Goal: Task Accomplishment & Management: Use online tool/utility

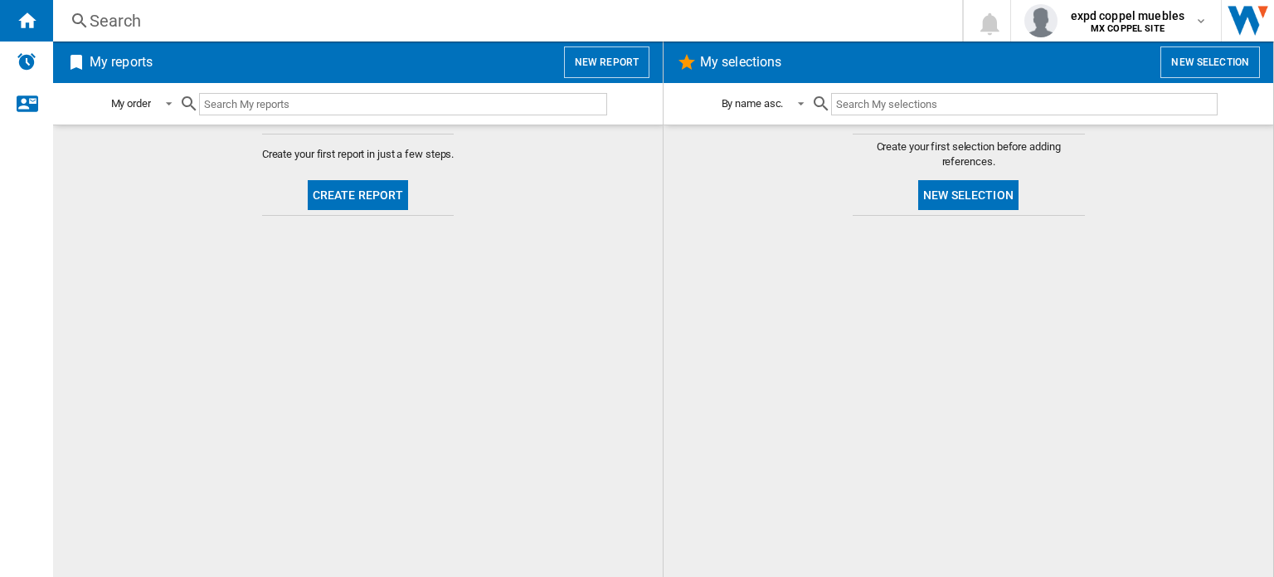
click at [597, 55] on button "New report" at bounding box center [606, 62] width 85 height 32
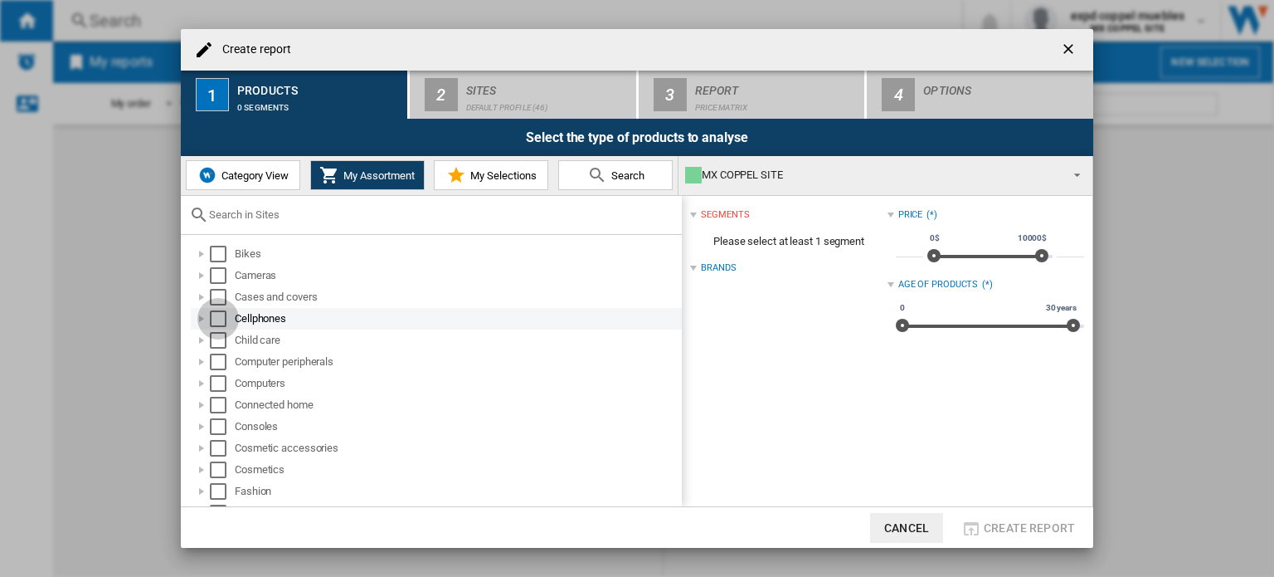
click at [219, 317] on div "Select" at bounding box center [218, 318] width 17 height 17
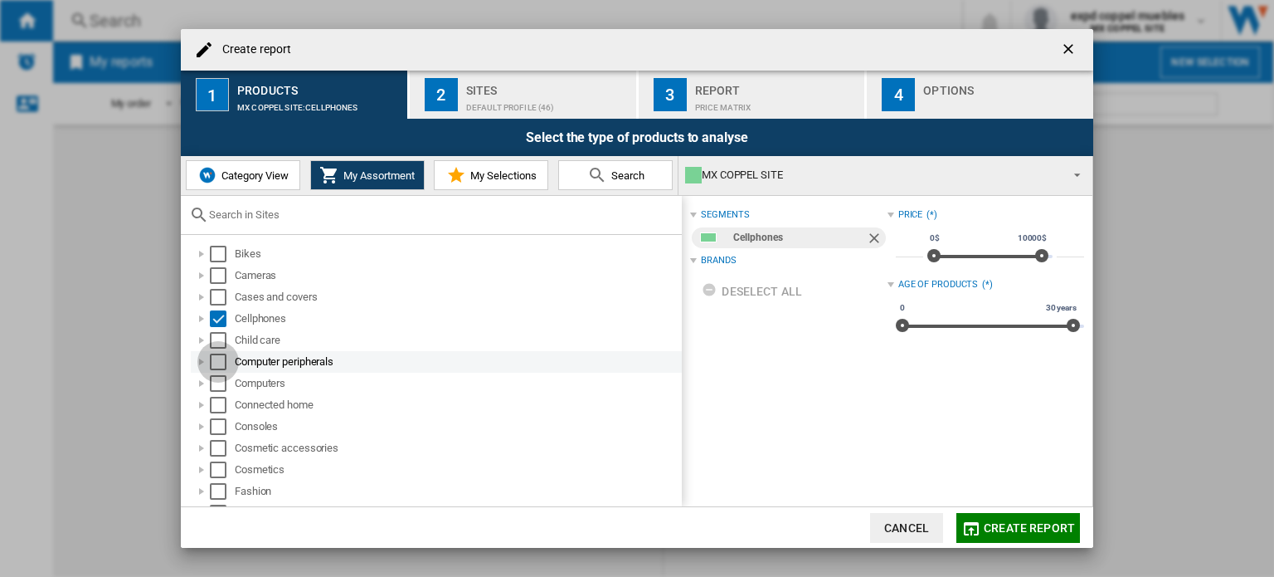
click at [219, 358] on div "Select" at bounding box center [218, 361] width 17 height 17
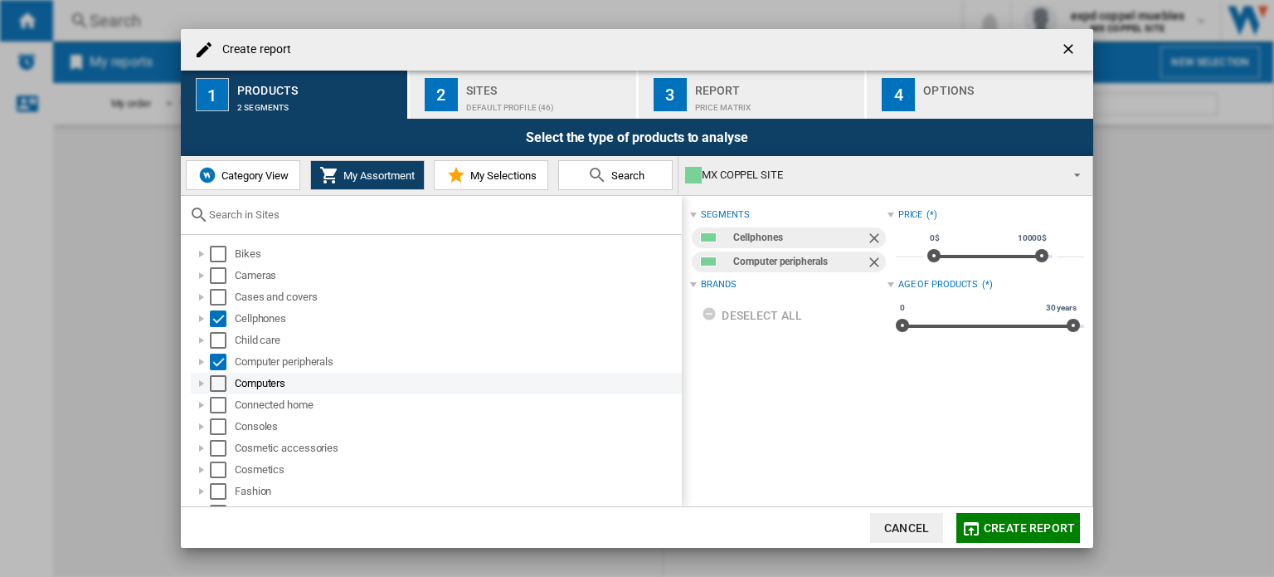
click at [222, 381] on div "Select" at bounding box center [218, 383] width 17 height 17
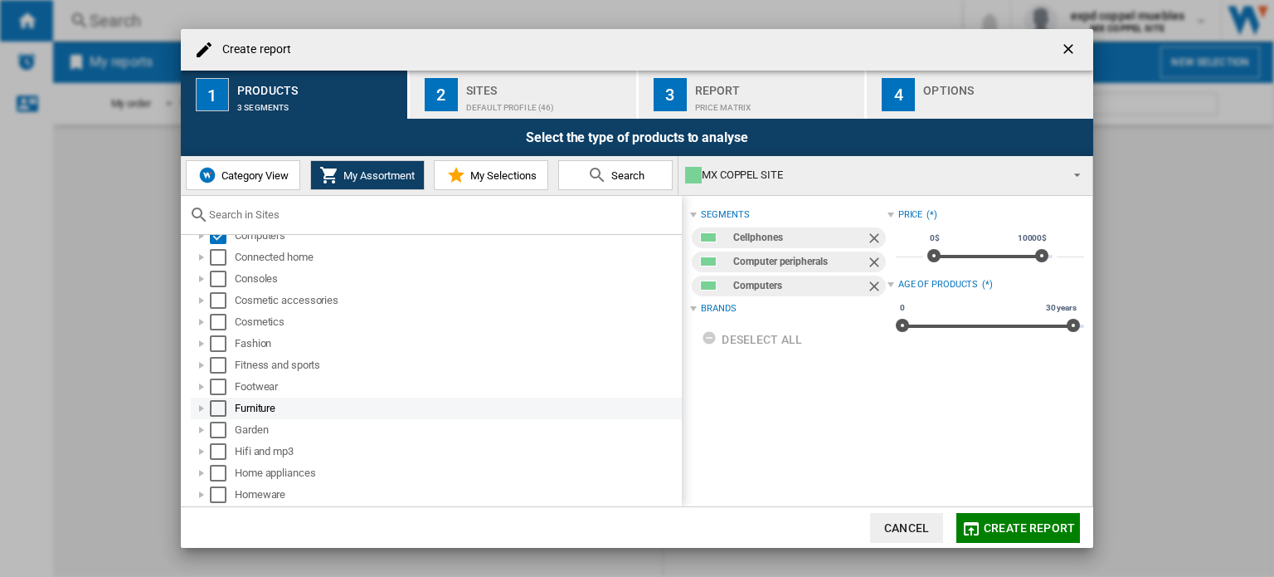
scroll to position [166, 0]
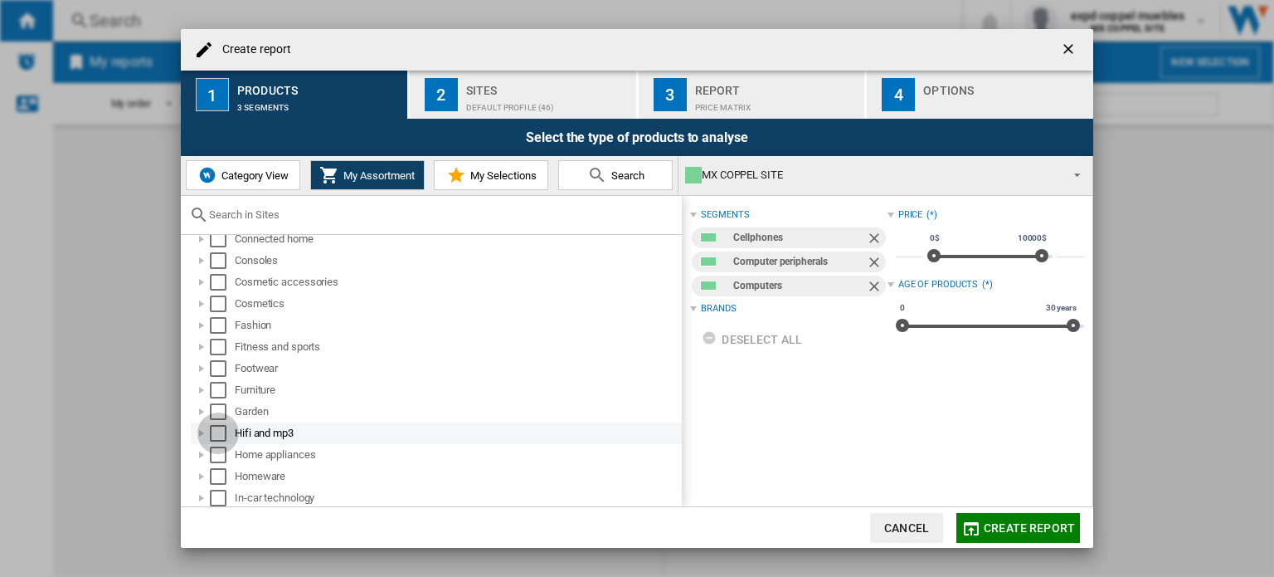
click at [218, 433] on div "Select" at bounding box center [218, 433] width 17 height 17
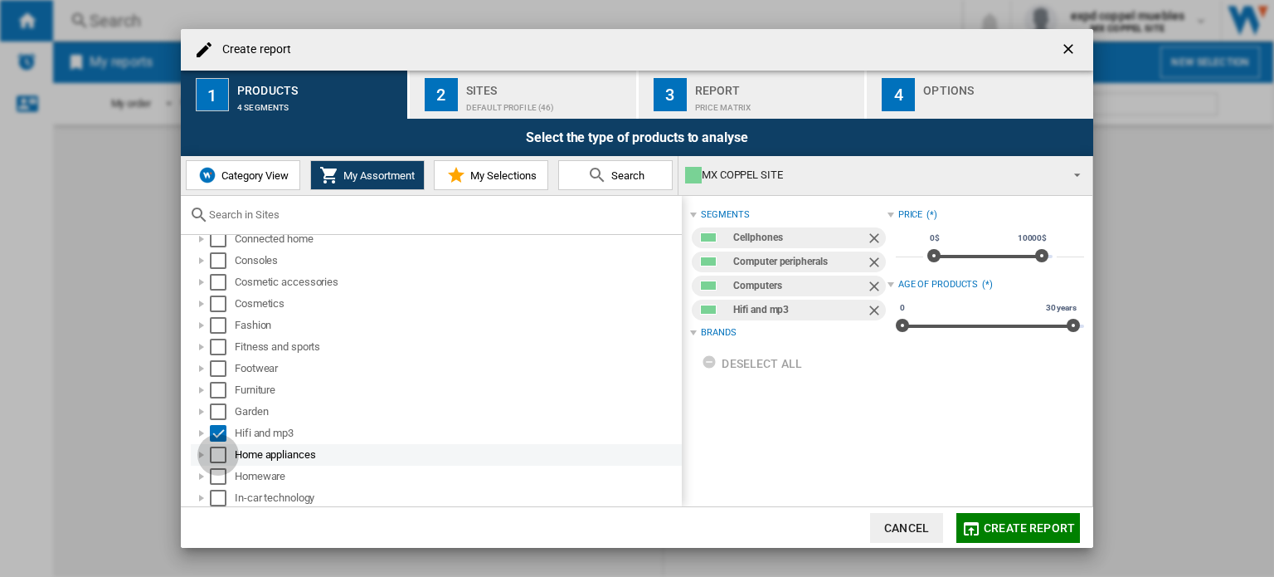
click at [219, 454] on div "Select" at bounding box center [218, 454] width 17 height 17
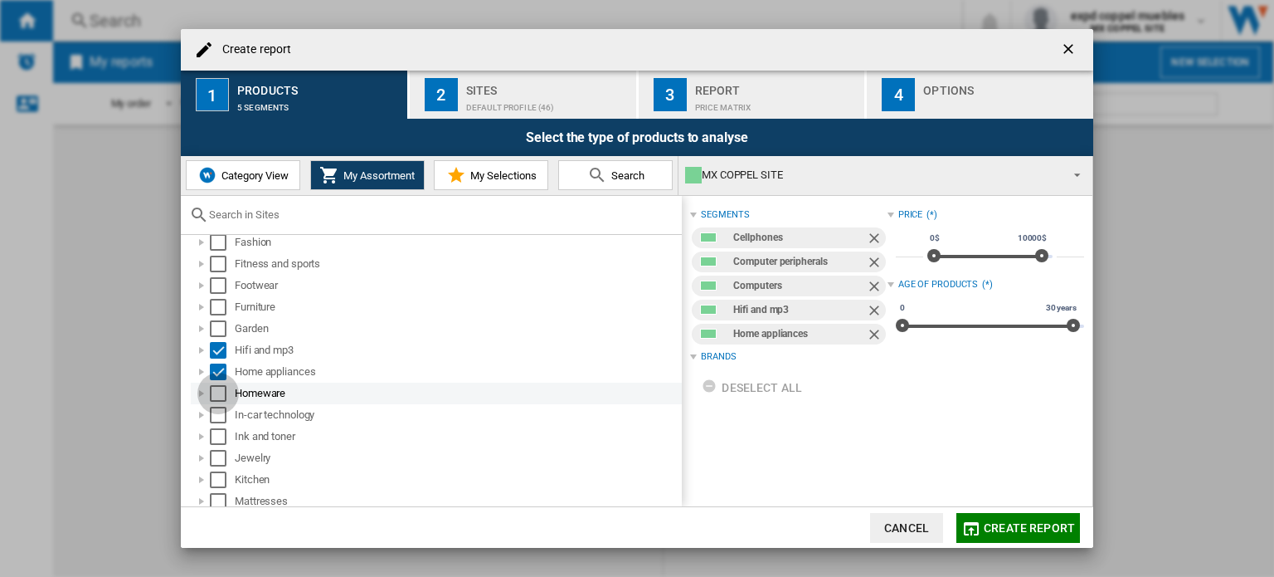
click at [222, 394] on div "Select" at bounding box center [218, 393] width 17 height 17
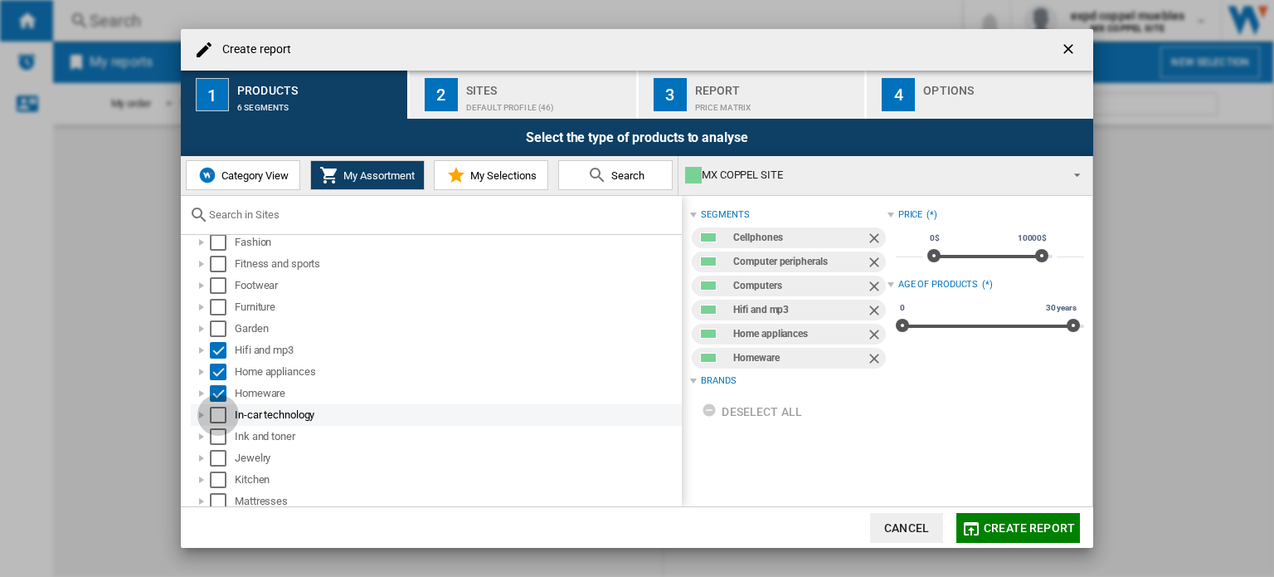
click at [222, 420] on div "Select" at bounding box center [218, 415] width 17 height 17
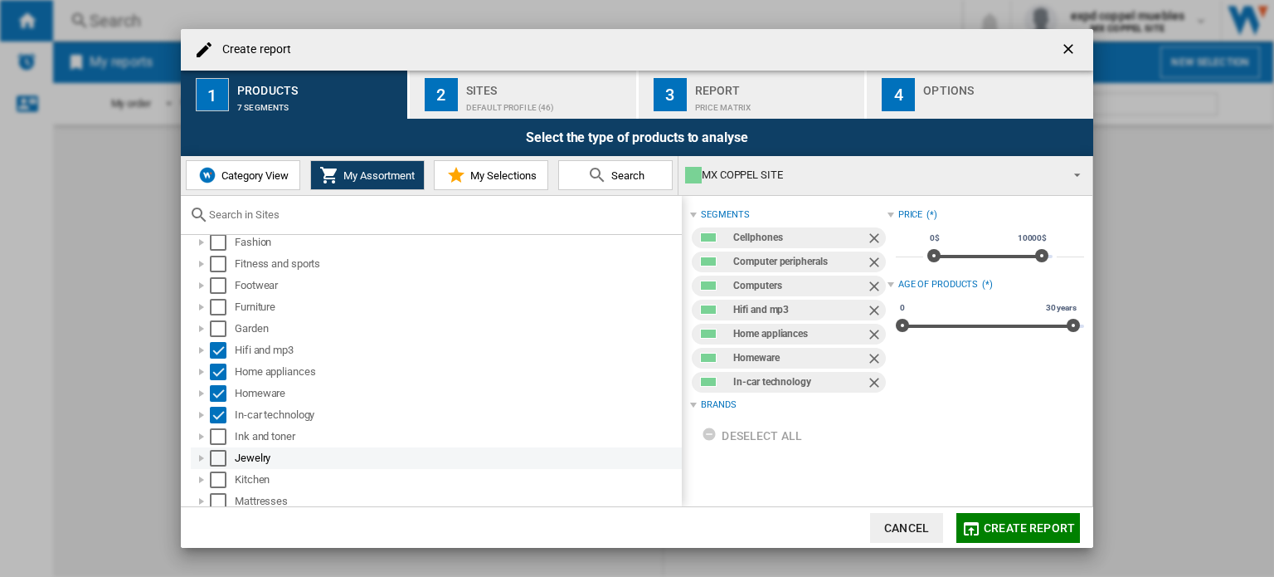
click at [221, 456] on div "Select" at bounding box center [218, 458] width 17 height 17
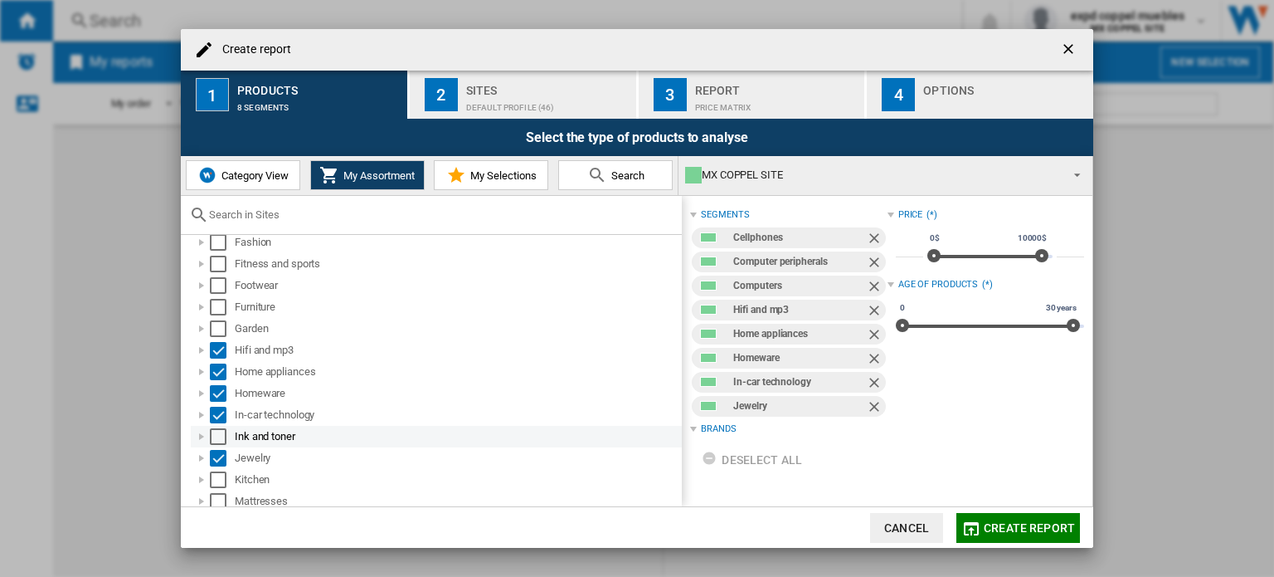
click at [217, 431] on div "Select" at bounding box center [218, 436] width 17 height 17
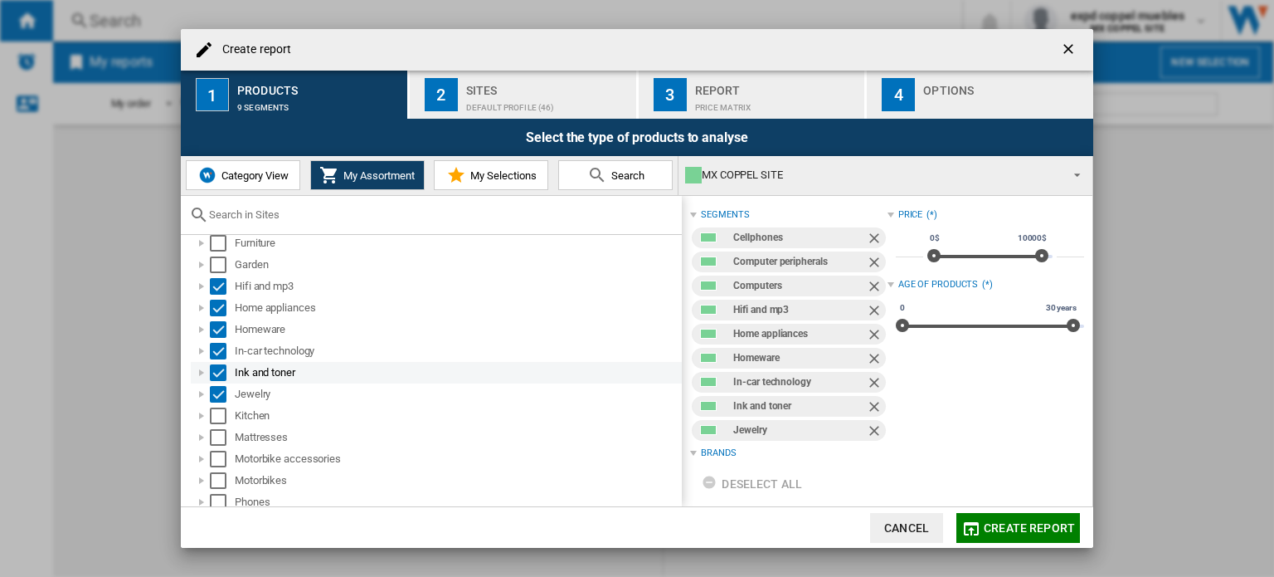
scroll to position [332, 0]
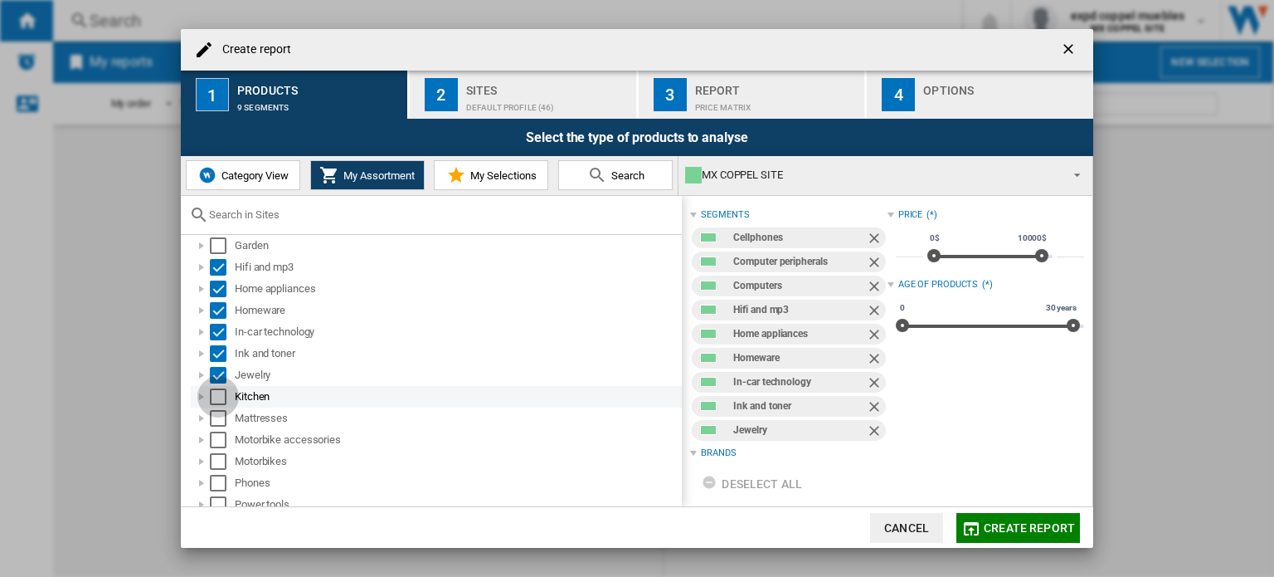
click at [222, 401] on div "Select" at bounding box center [218, 396] width 17 height 17
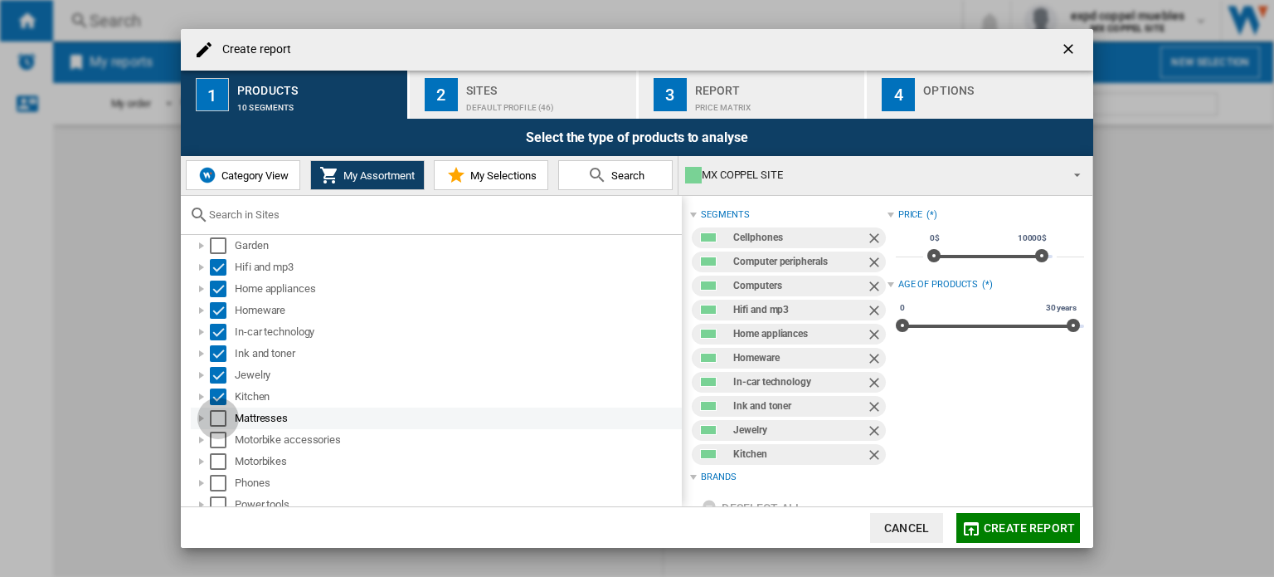
click at [219, 422] on div "Select" at bounding box center [218, 418] width 17 height 17
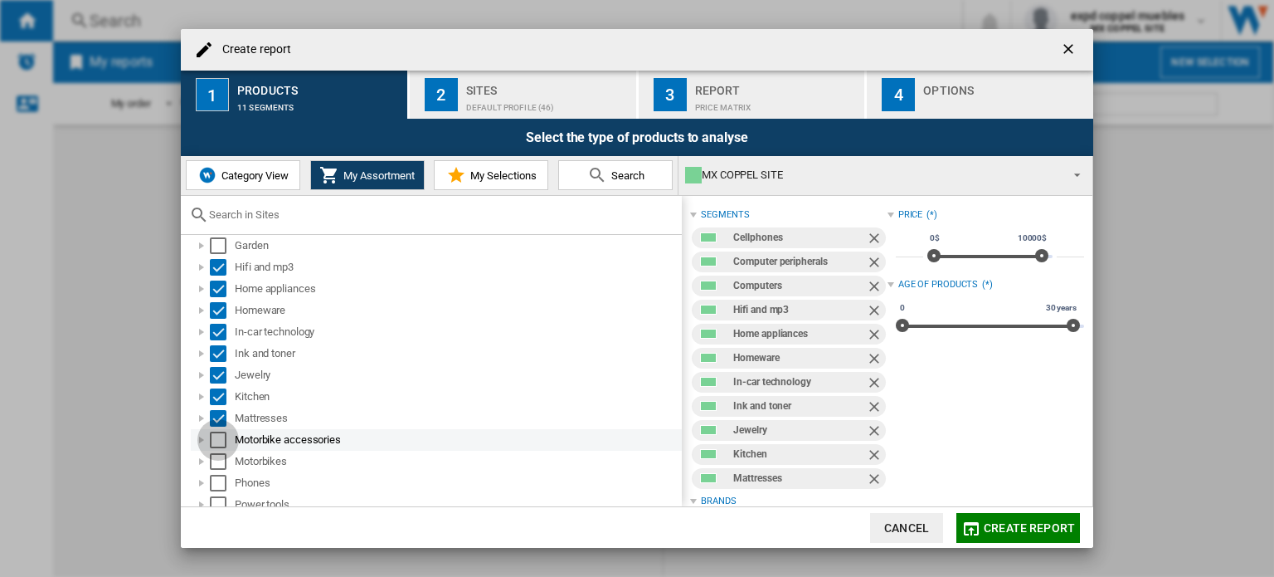
click at [219, 442] on div "Select" at bounding box center [218, 439] width 17 height 17
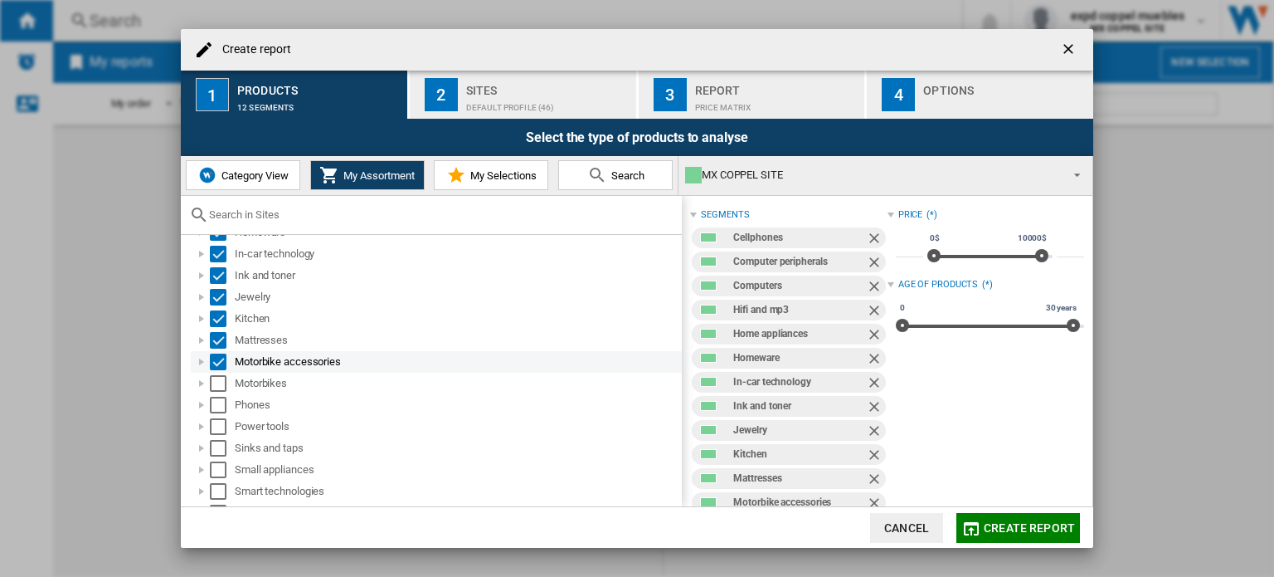
scroll to position [498, 0]
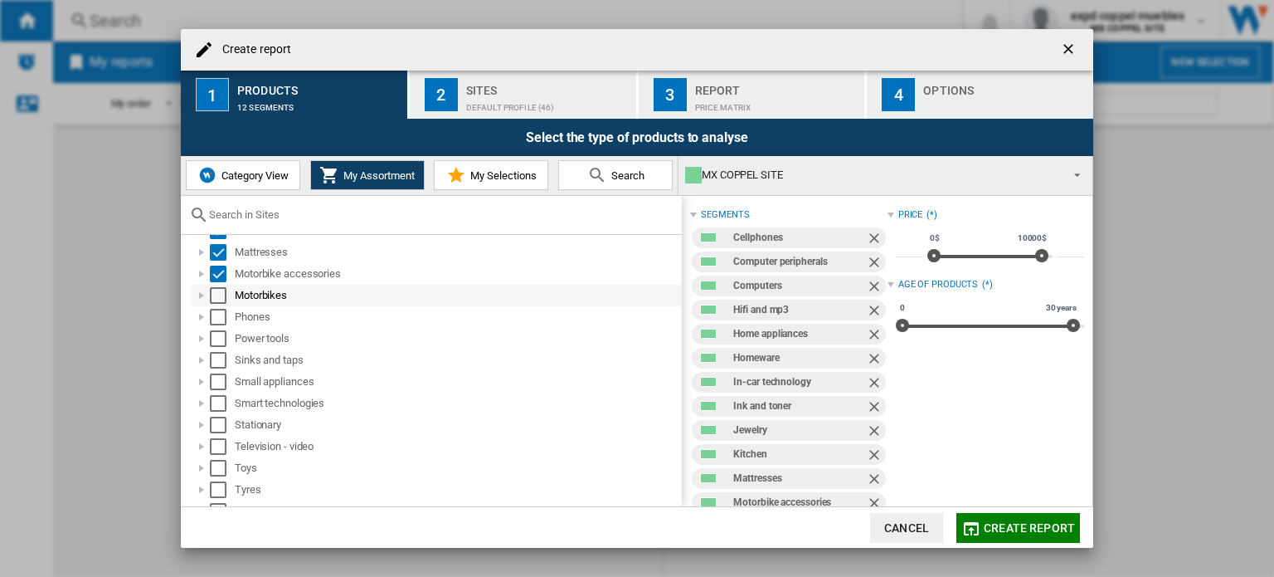
click at [222, 297] on div "Select" at bounding box center [218, 295] width 17 height 17
click at [219, 311] on div "Select" at bounding box center [218, 317] width 17 height 17
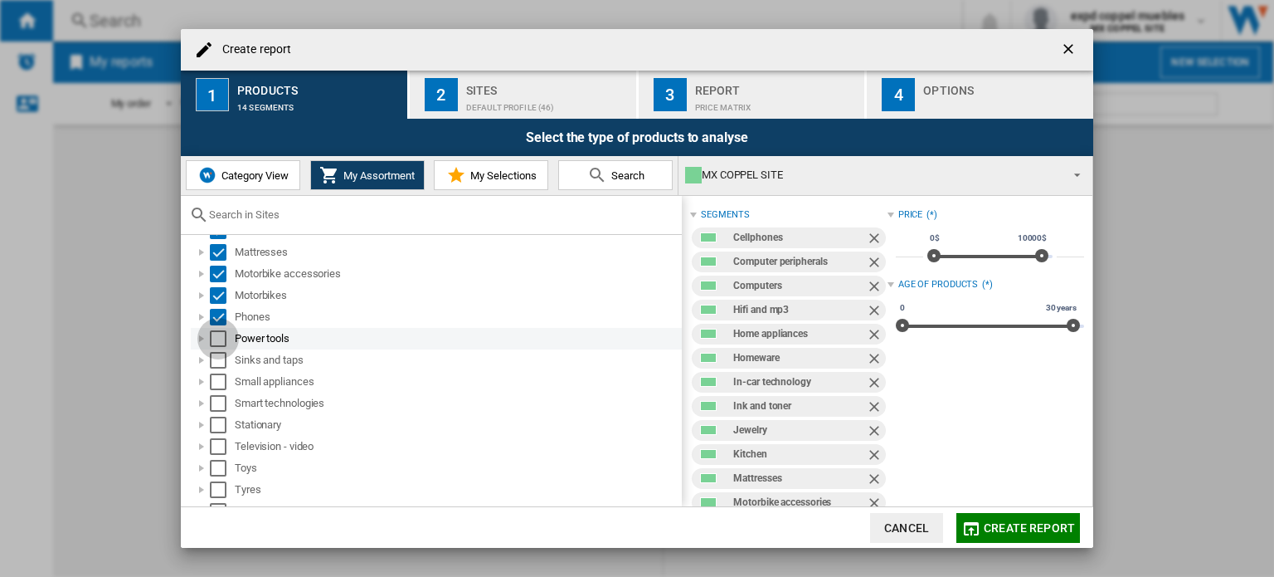
click at [218, 339] on div "Select" at bounding box center [218, 338] width 17 height 17
click at [218, 354] on div "Select" at bounding box center [218, 360] width 17 height 17
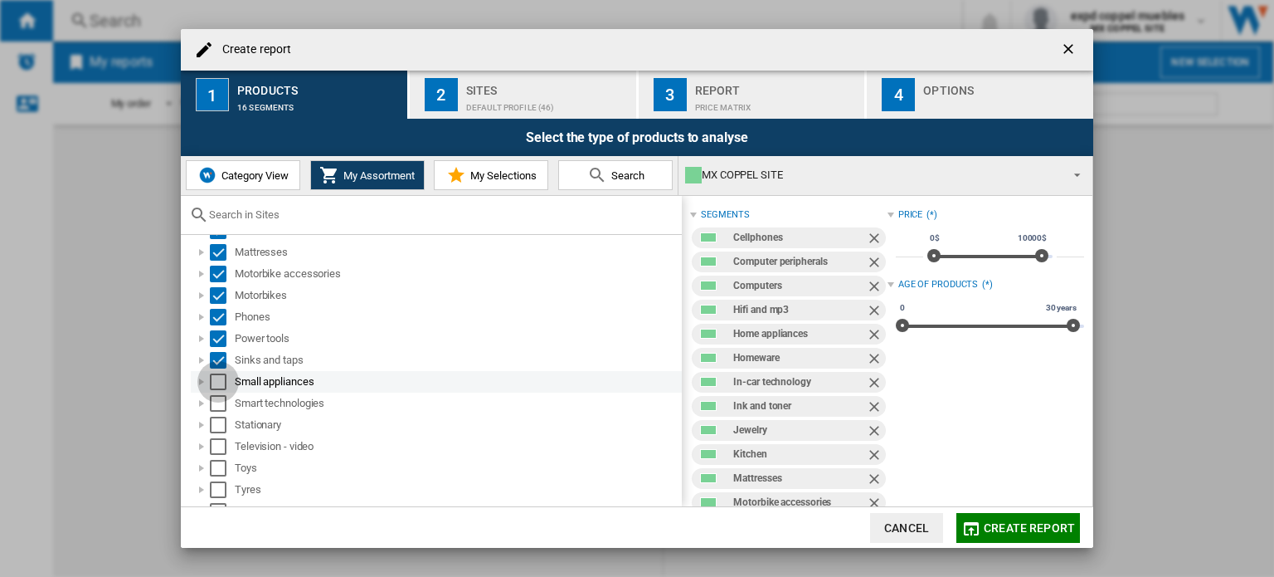
click at [217, 381] on div "Select" at bounding box center [218, 381] width 17 height 17
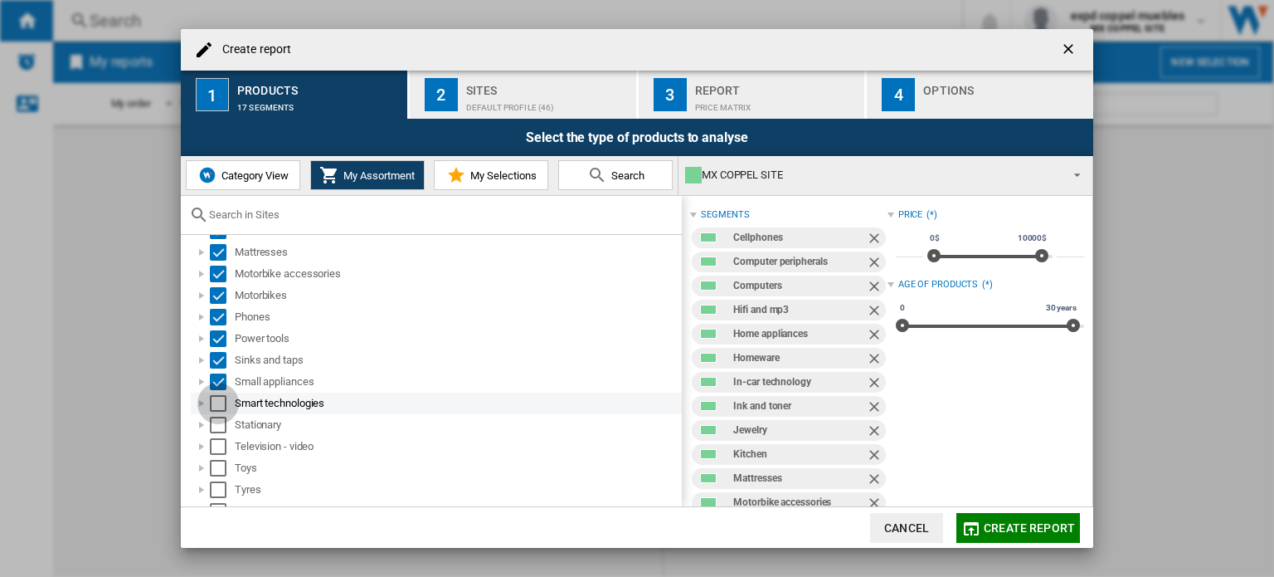
click at [217, 397] on div "Select" at bounding box center [218, 403] width 17 height 17
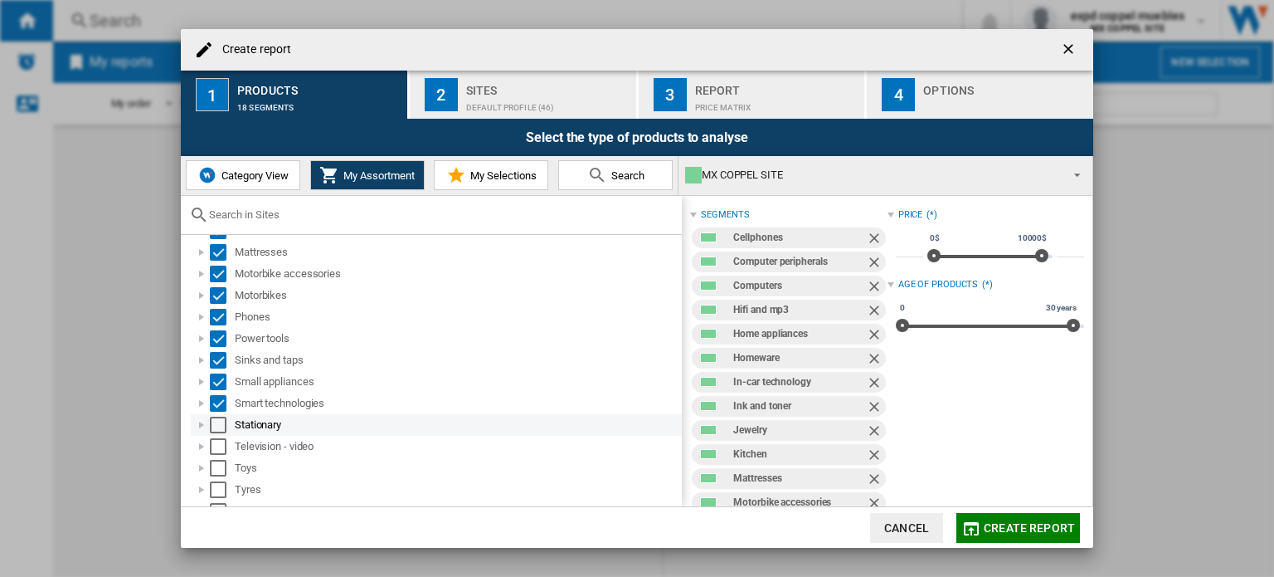
click at [216, 421] on div "Select" at bounding box center [218, 425] width 17 height 17
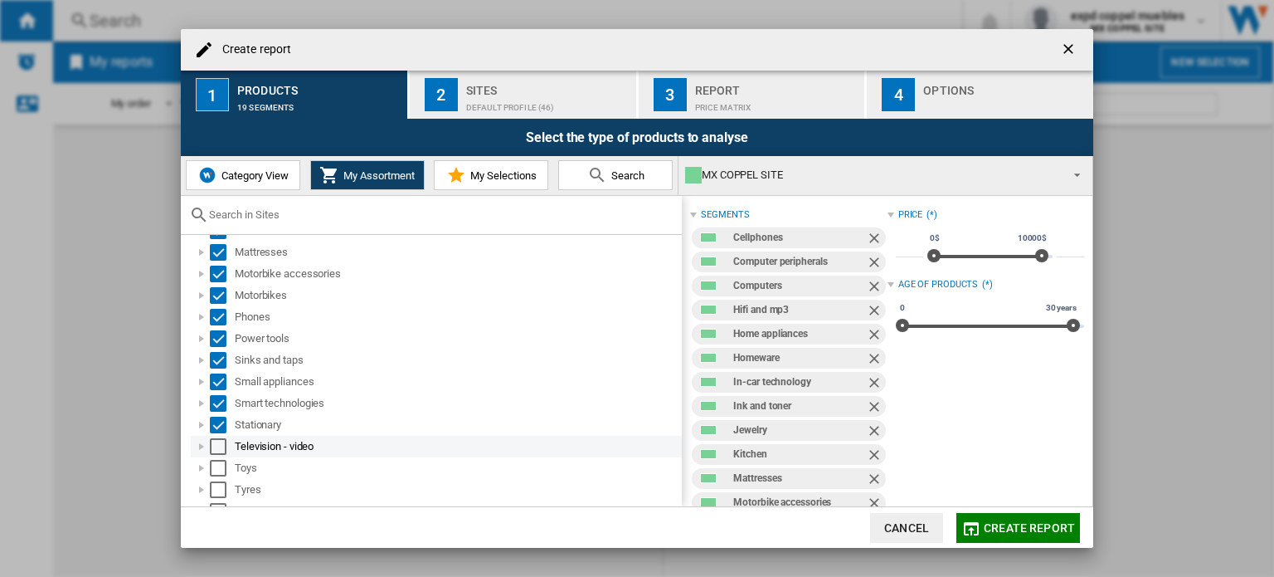
click at [217, 436] on div "Television - video" at bounding box center [436, 447] width 491 height 22
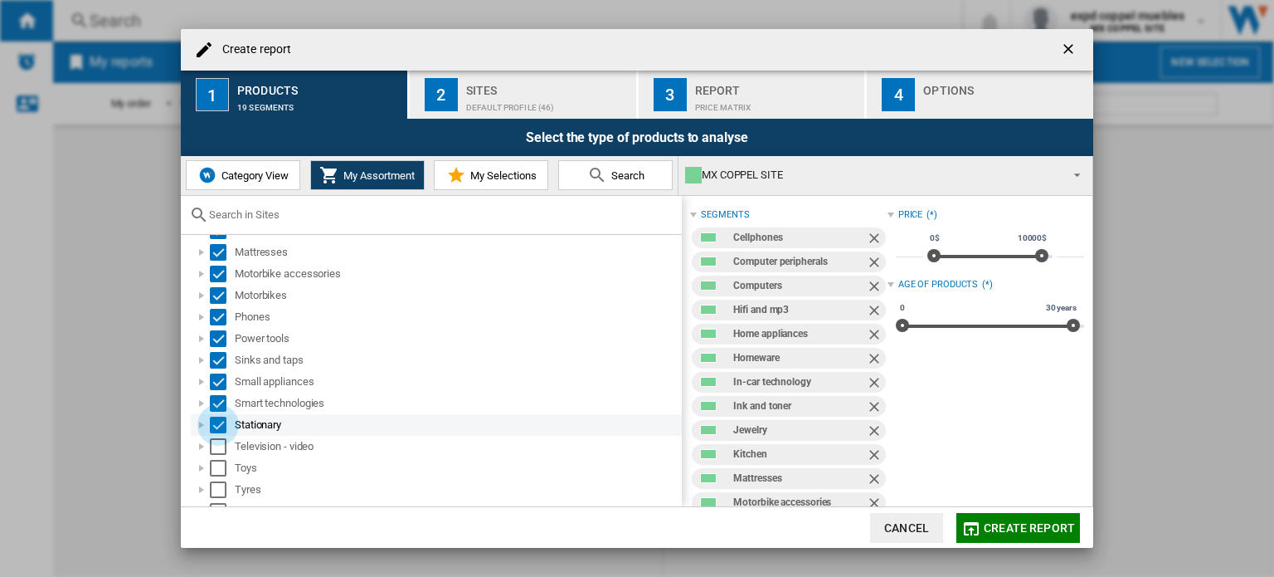
click at [217, 423] on div "Select" at bounding box center [218, 425] width 17 height 17
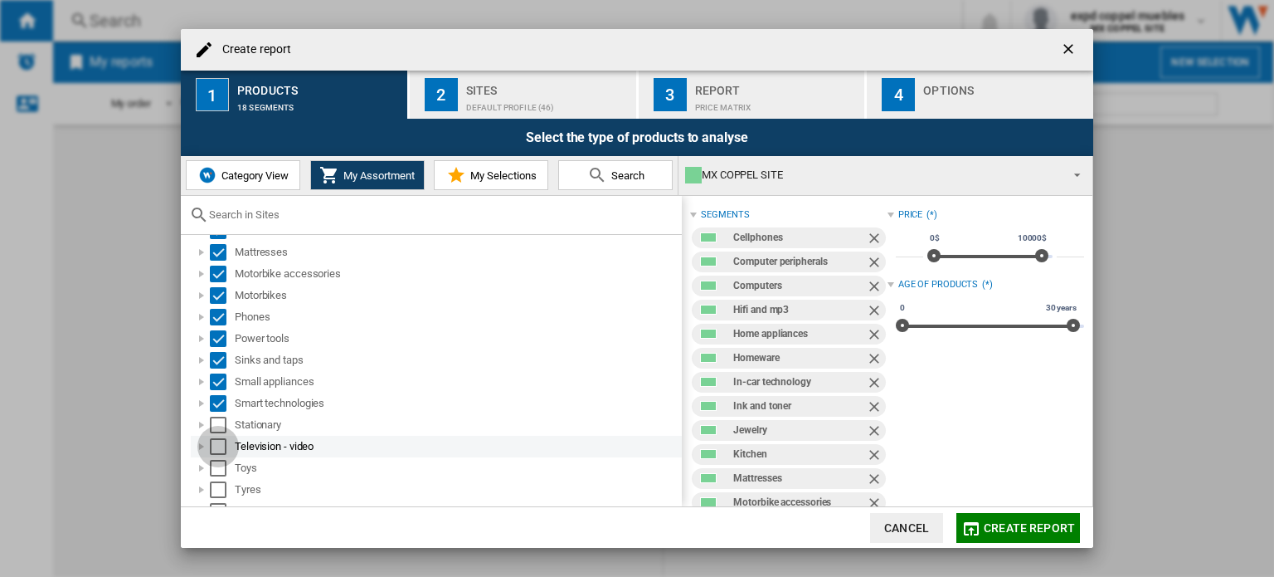
click at [217, 444] on div "Select" at bounding box center [218, 446] width 17 height 17
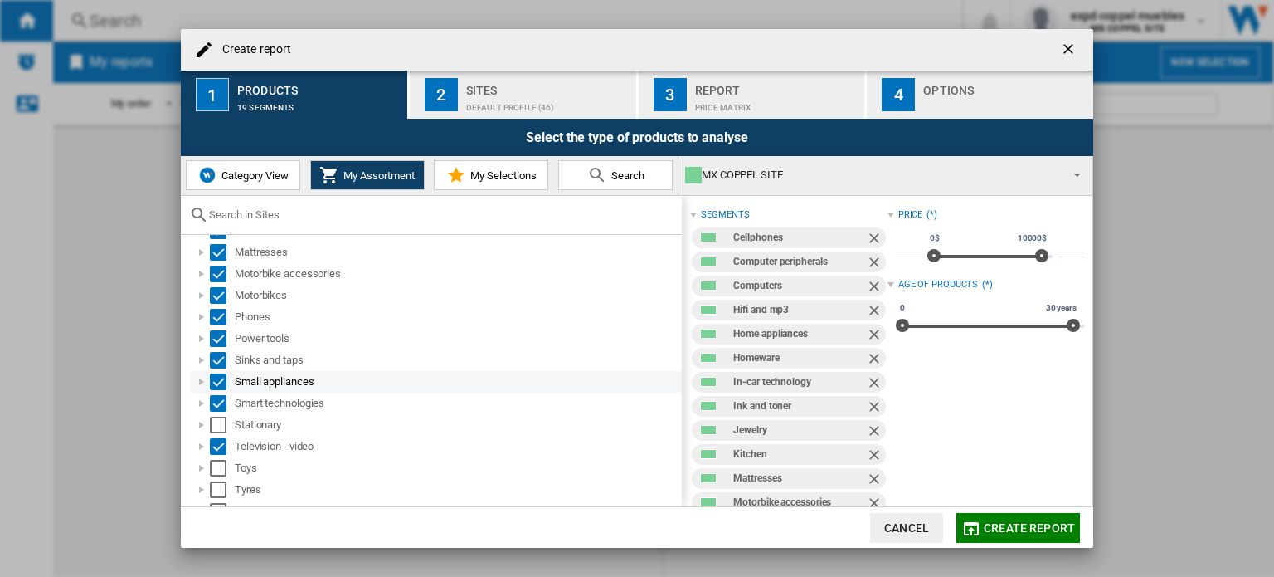
scroll to position [556, 0]
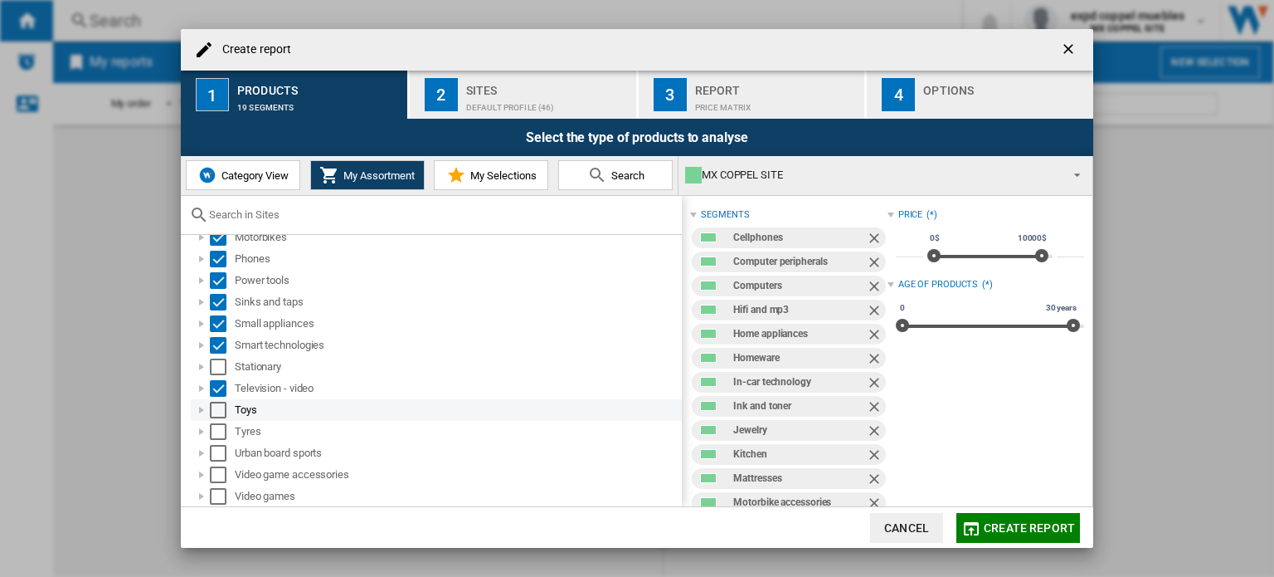
click at [217, 407] on div "Select" at bounding box center [218, 410] width 17 height 17
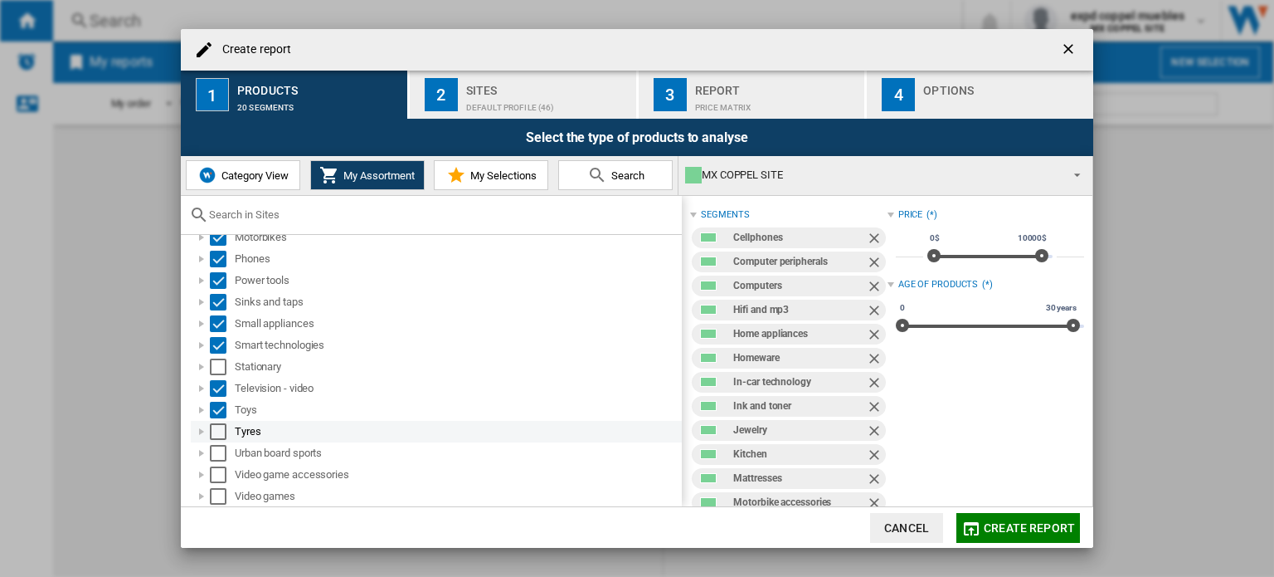
click at [221, 431] on div "Select" at bounding box center [218, 431] width 17 height 17
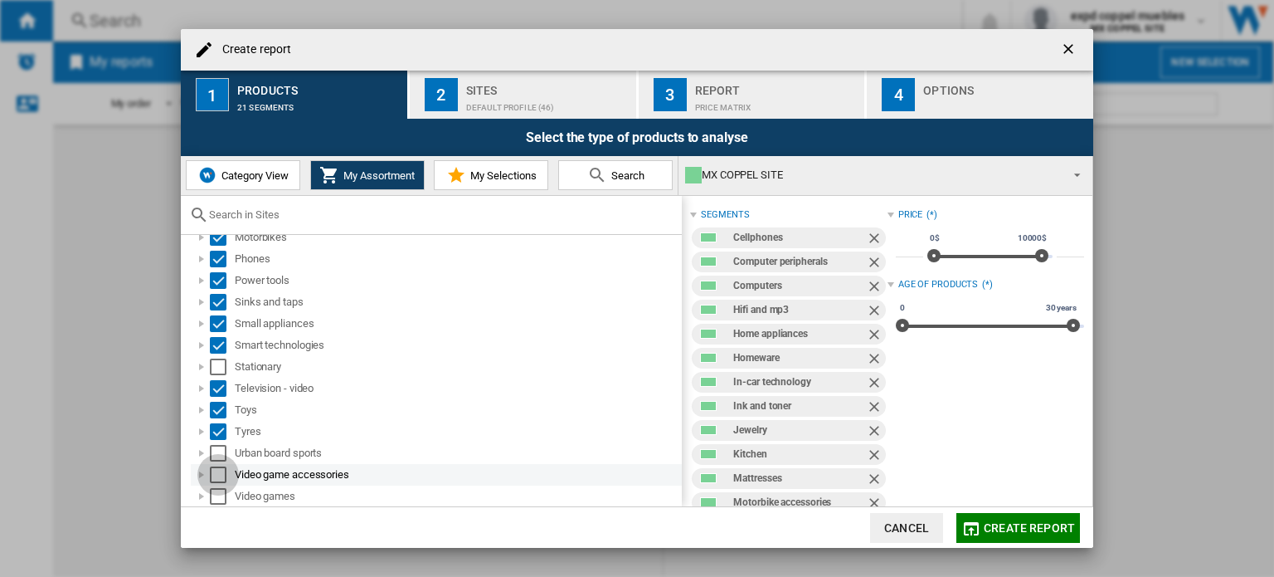
drag, startPoint x: 219, startPoint y: 473, endPoint x: 221, endPoint y: 484, distance: 10.9
click at [219, 472] on div "Select" at bounding box center [218, 474] width 17 height 17
click at [222, 491] on div "Select" at bounding box center [218, 496] width 17 height 17
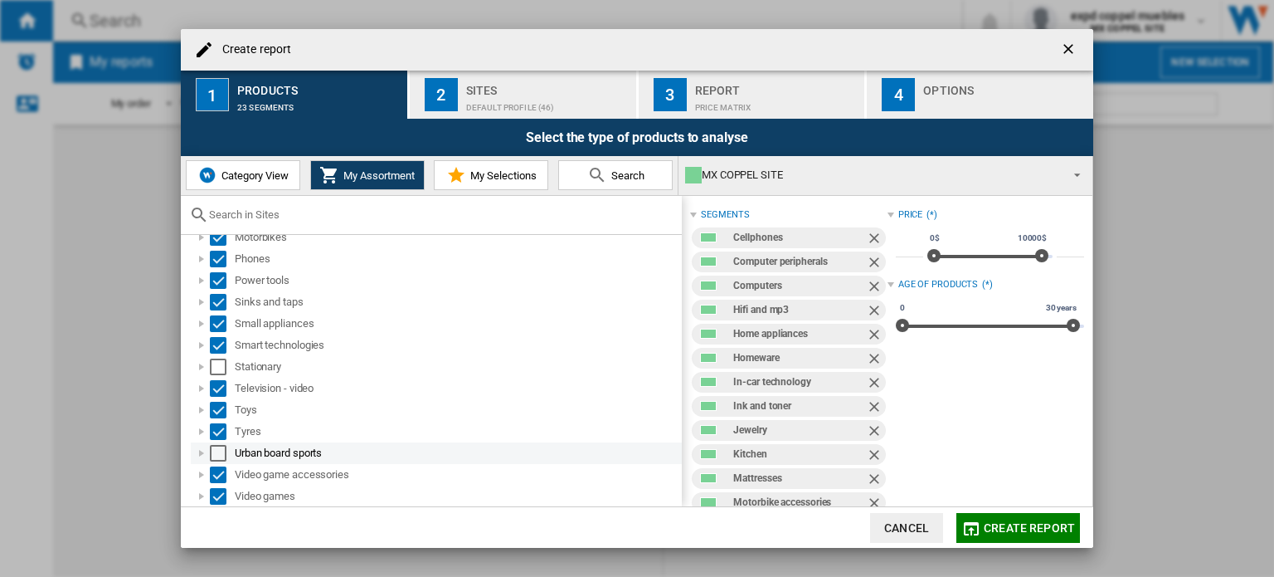
click at [222, 447] on div "Select" at bounding box center [218, 453] width 17 height 17
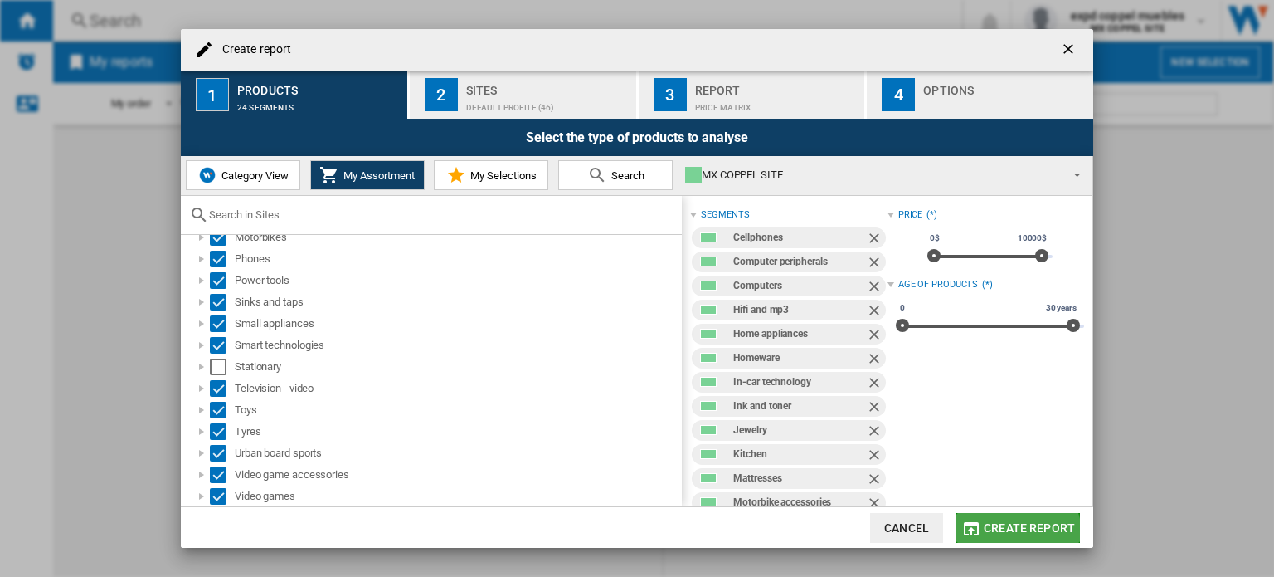
click at [1007, 537] on button "Create report" at bounding box center [1019, 528] width 124 height 30
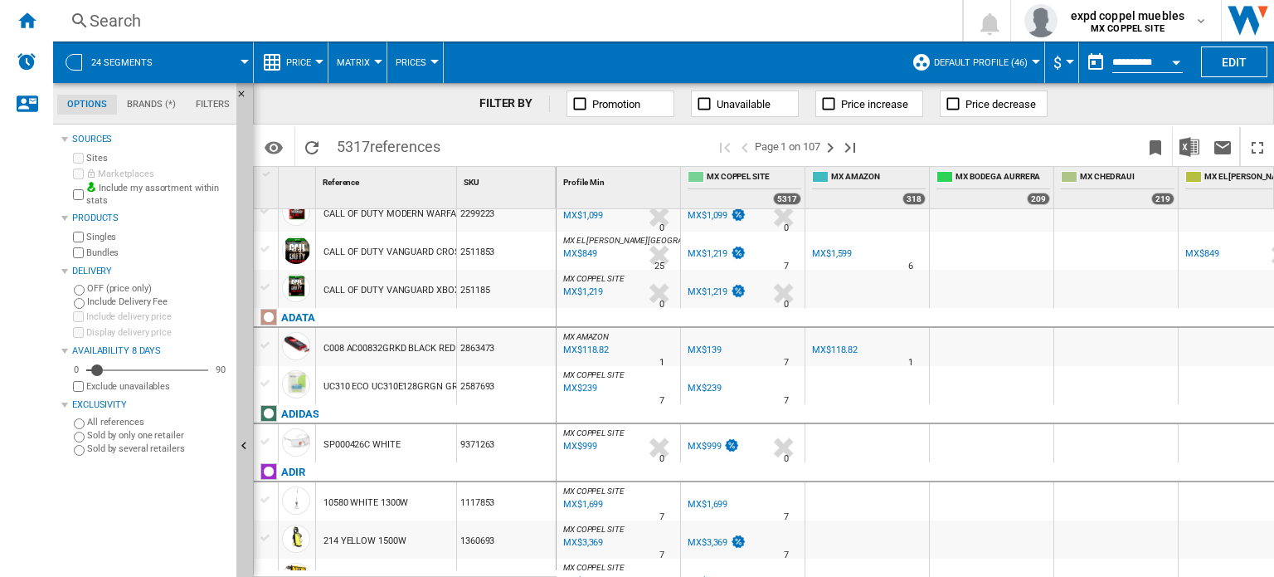
scroll to position [1115, 0]
